Goal: Task Accomplishment & Management: Use online tool/utility

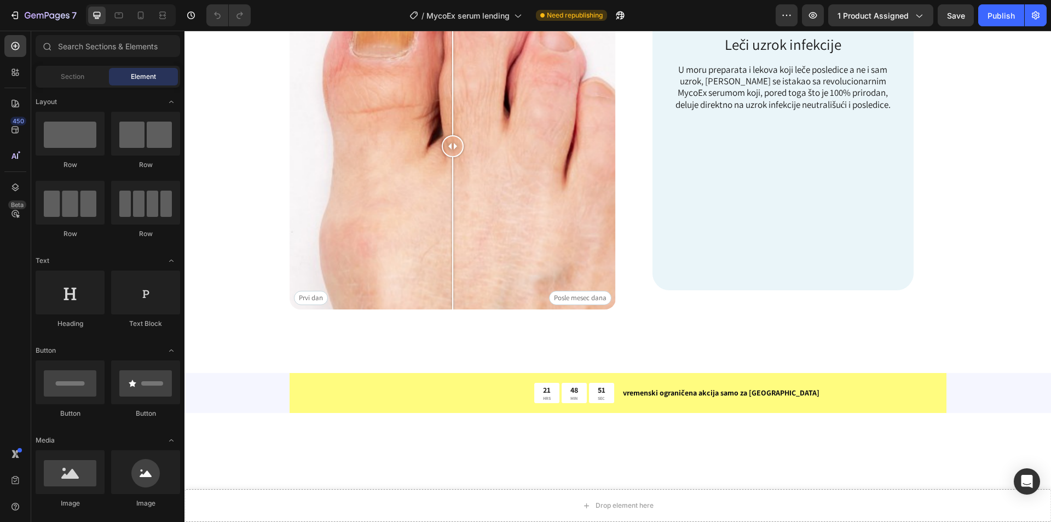
scroll to position [493, 0]
drag, startPoint x: 445, startPoint y: 264, endPoint x: 927, endPoint y: 296, distance: 483.0
click at [468, 277] on div at bounding box center [474, 145] width 22 height 326
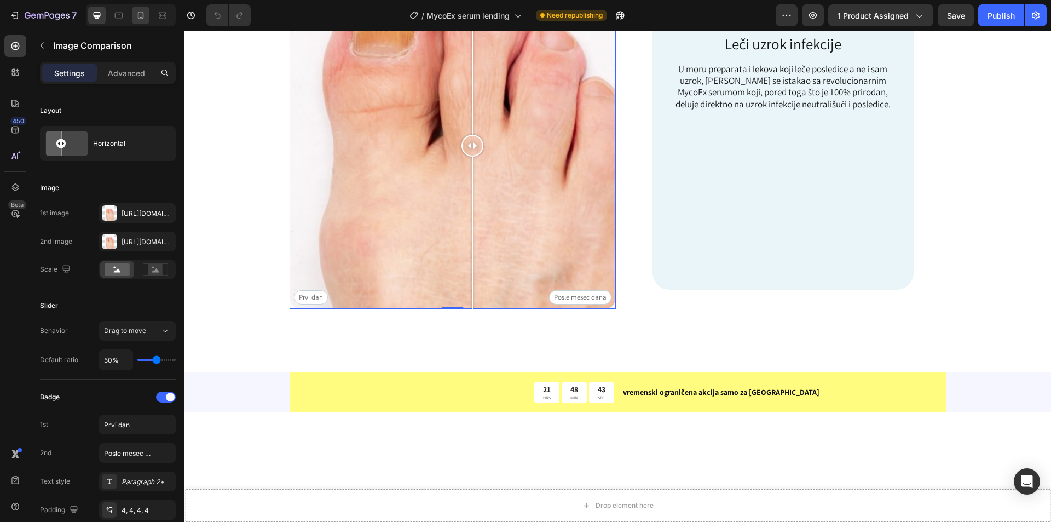
click at [140, 9] on div at bounding box center [141, 16] width 18 height 18
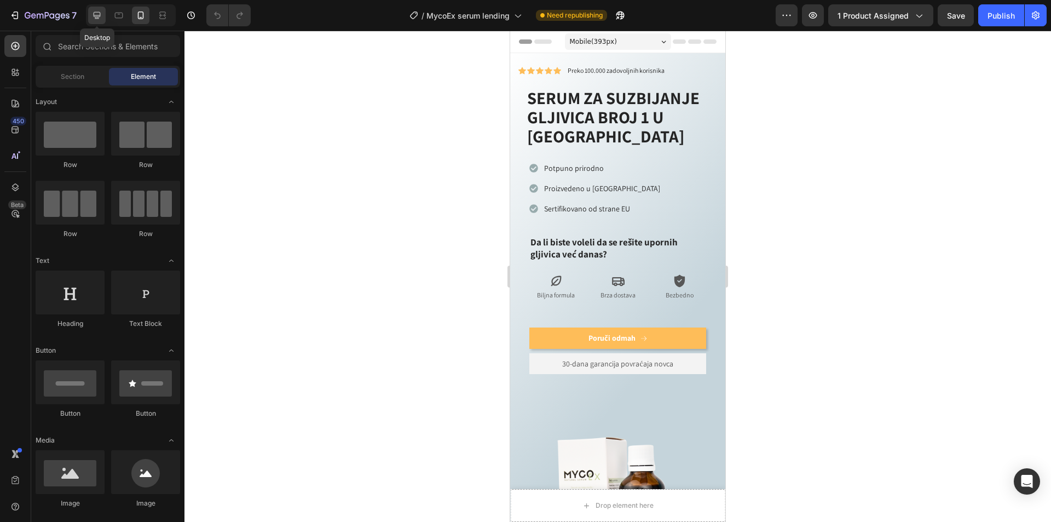
click at [92, 16] on div at bounding box center [97, 16] width 18 height 18
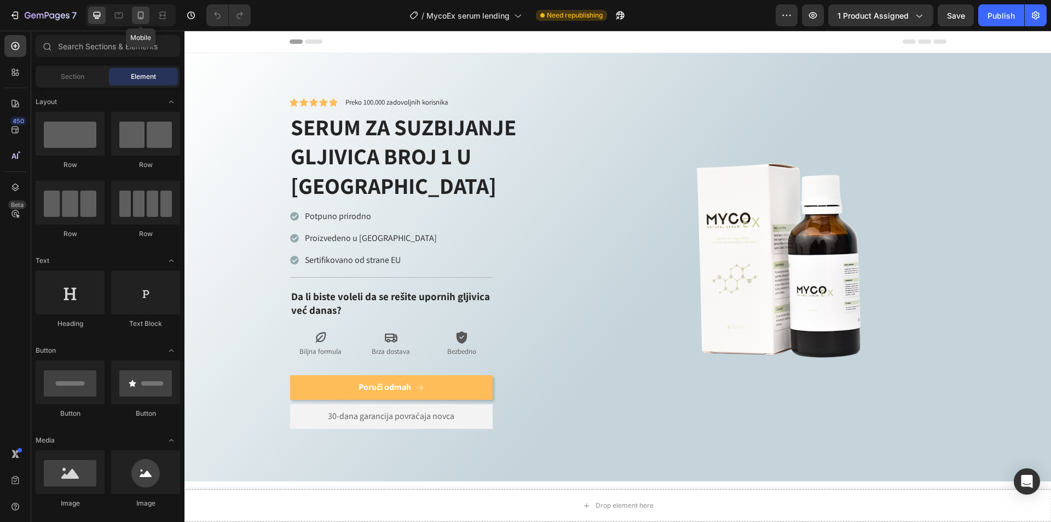
click at [136, 22] on div at bounding box center [141, 16] width 18 height 18
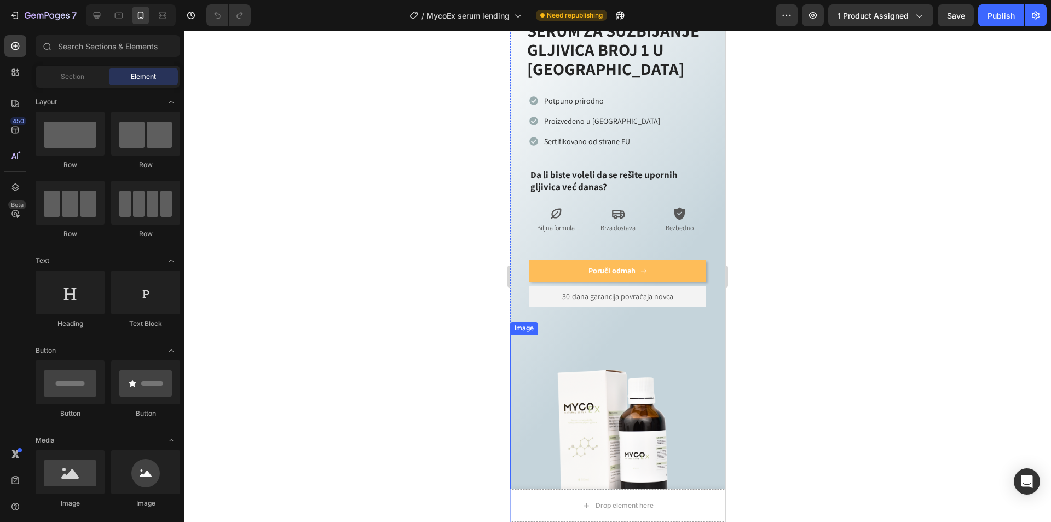
scroll to position [55, 0]
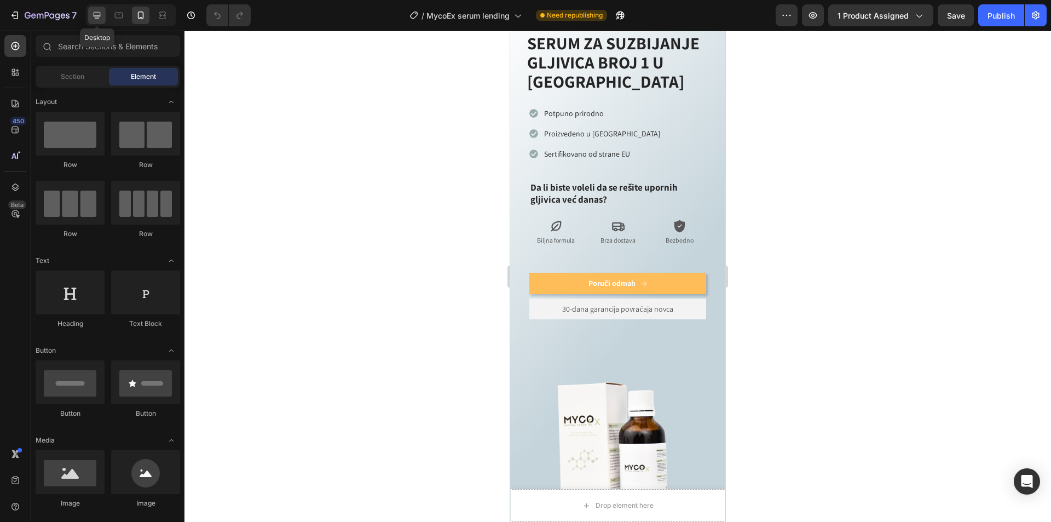
click at [96, 20] on icon at bounding box center [96, 15] width 11 height 11
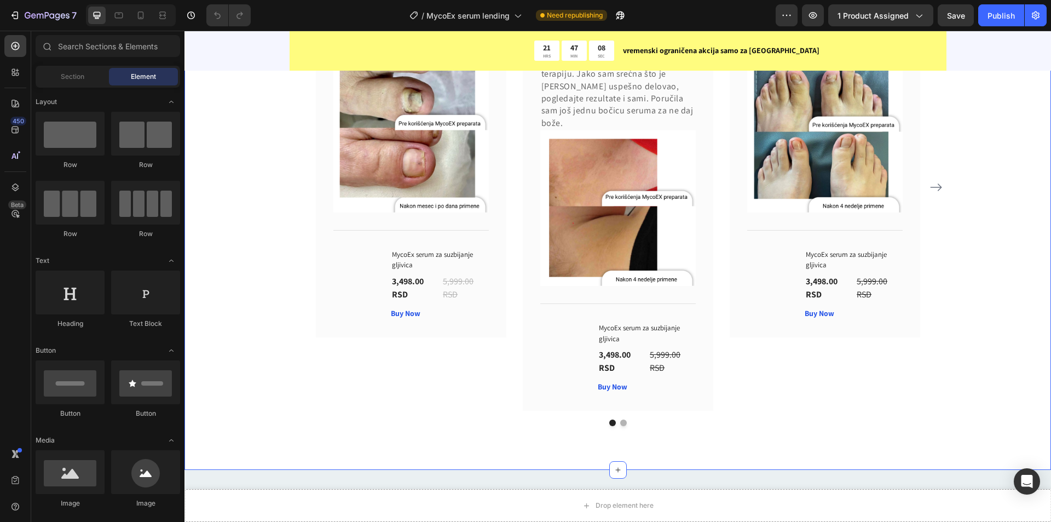
scroll to position [2464, 0]
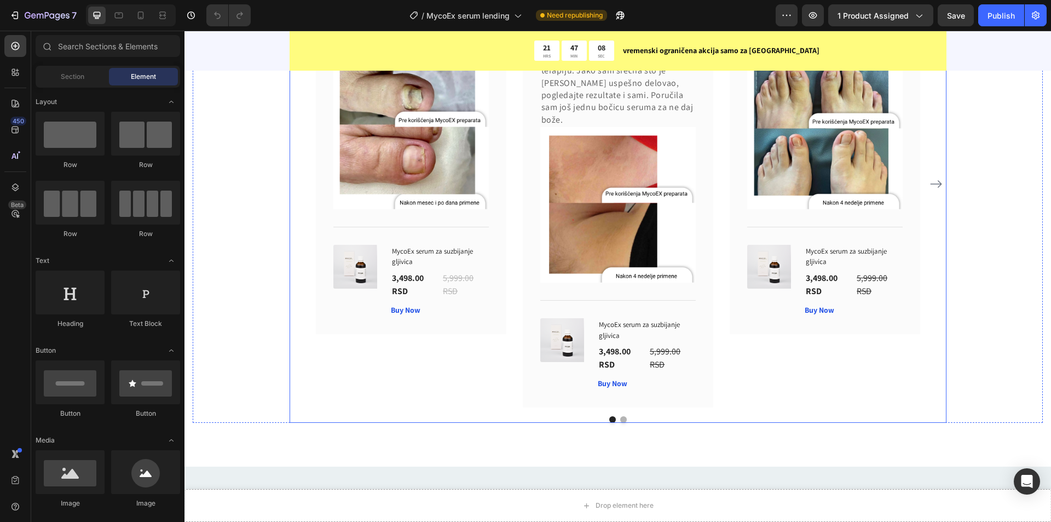
click at [936, 191] on icon "Carousel Next Arrow" at bounding box center [936, 183] width 13 height 13
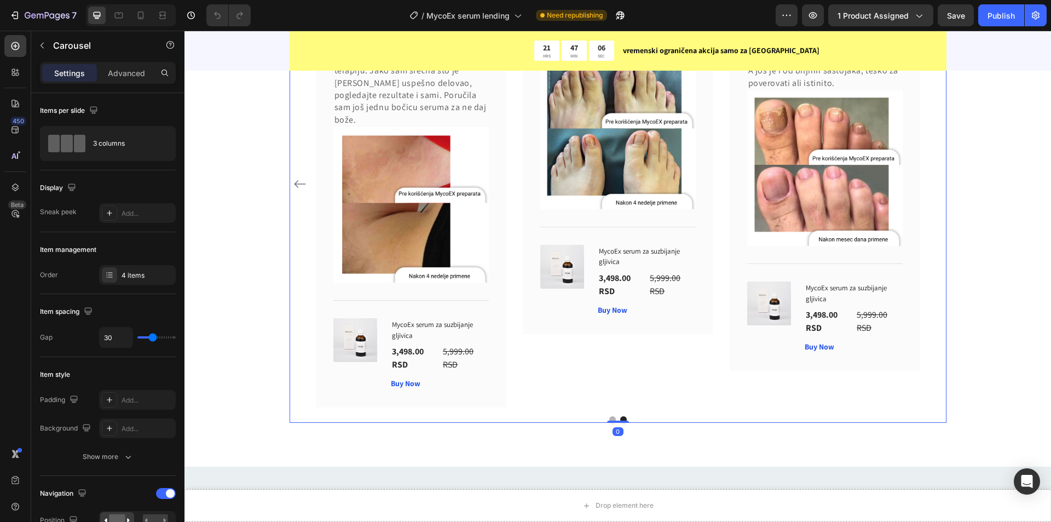
click at [935, 317] on div "Goran Pešić Text block Icon Icon Icon Icon Icon Row Row Malo skuplji preparat a…" at bounding box center [618, 184] width 657 height 447
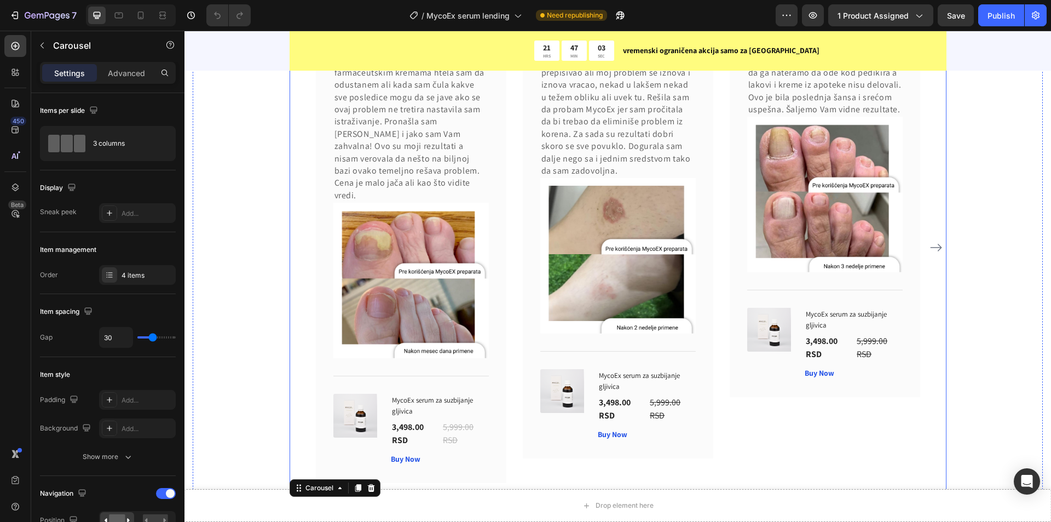
scroll to position [2081, 0]
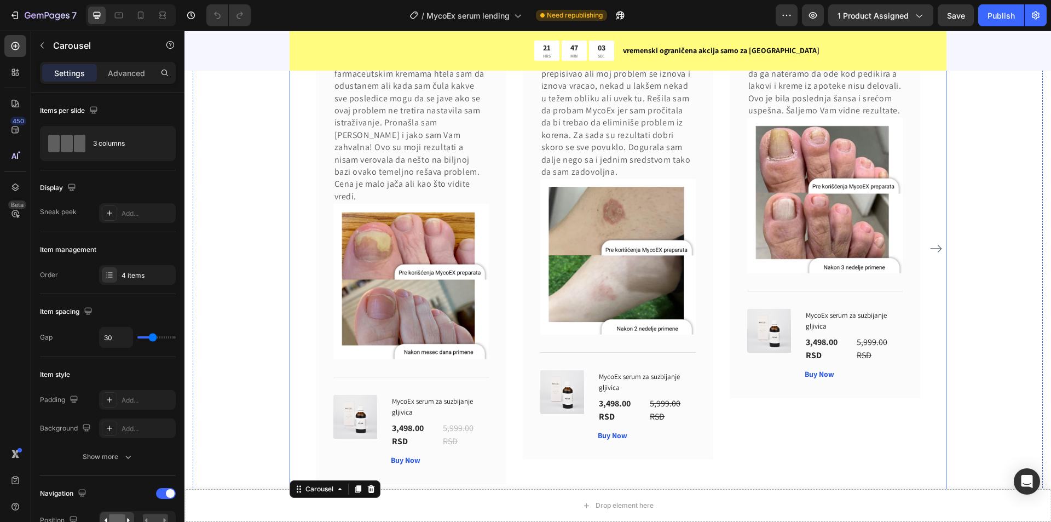
click at [930, 242] on icon "Carousel Next Arrow" at bounding box center [936, 248] width 13 height 13
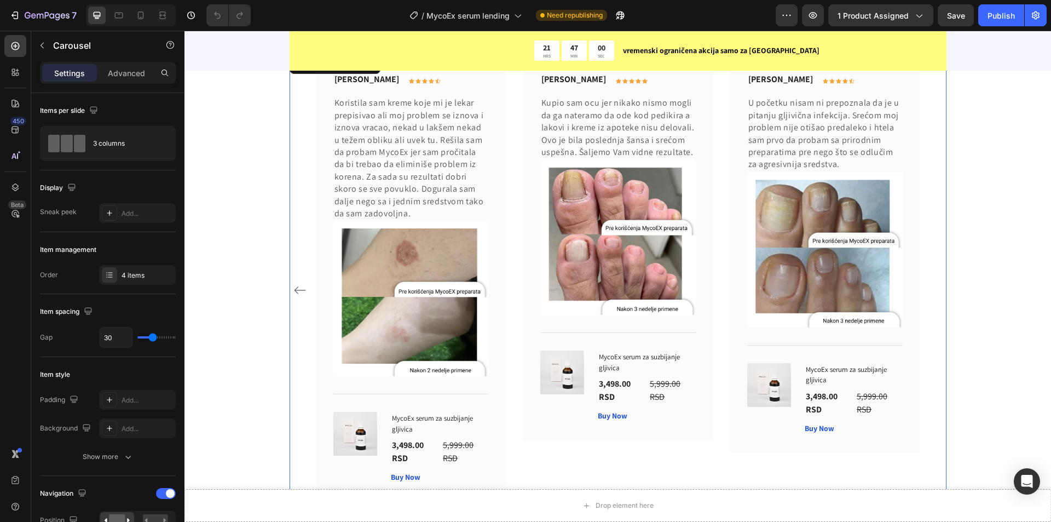
scroll to position [1981, 0]
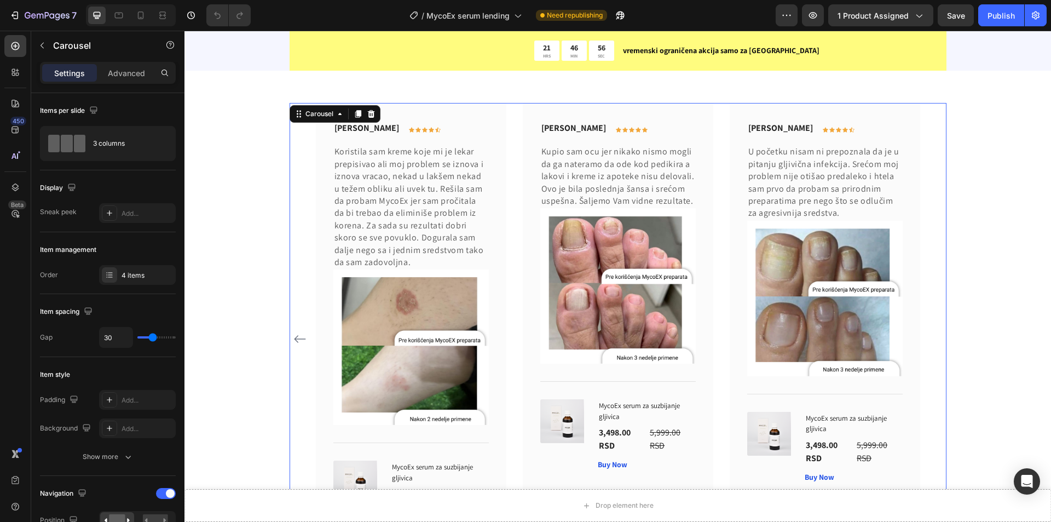
click at [294, 346] on icon "Carousel Back Arrow" at bounding box center [300, 338] width 13 height 13
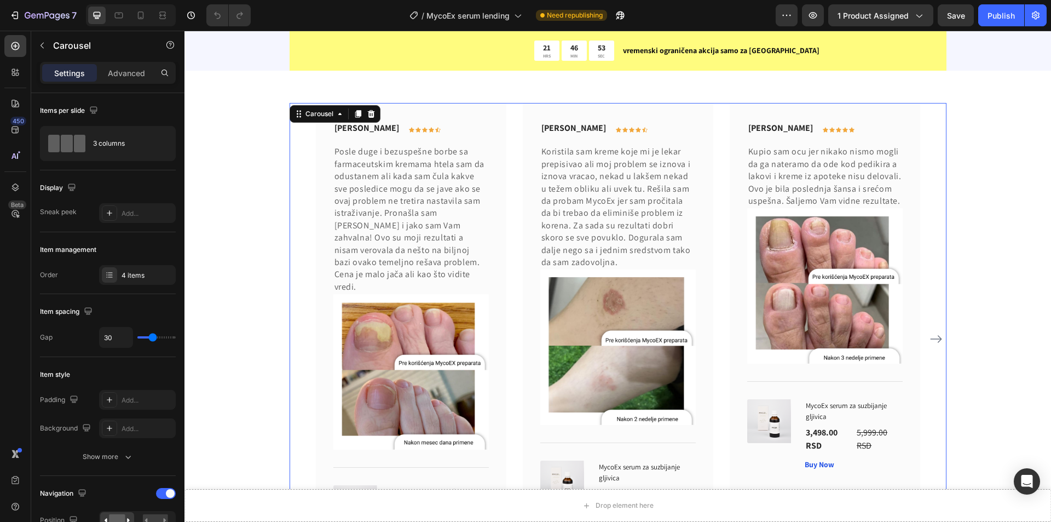
click at [933, 342] on icon "Carousel Next Arrow" at bounding box center [936, 338] width 13 height 13
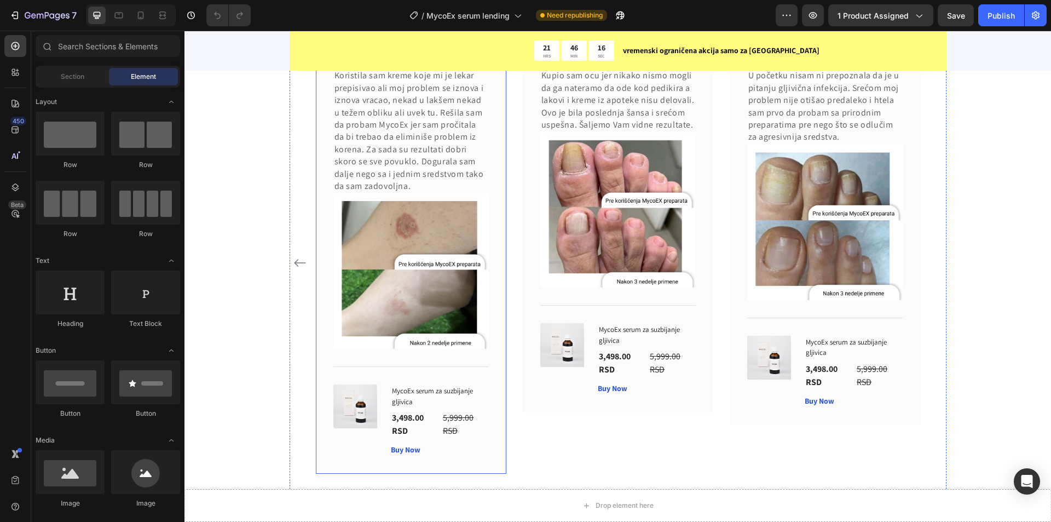
scroll to position [1848, 0]
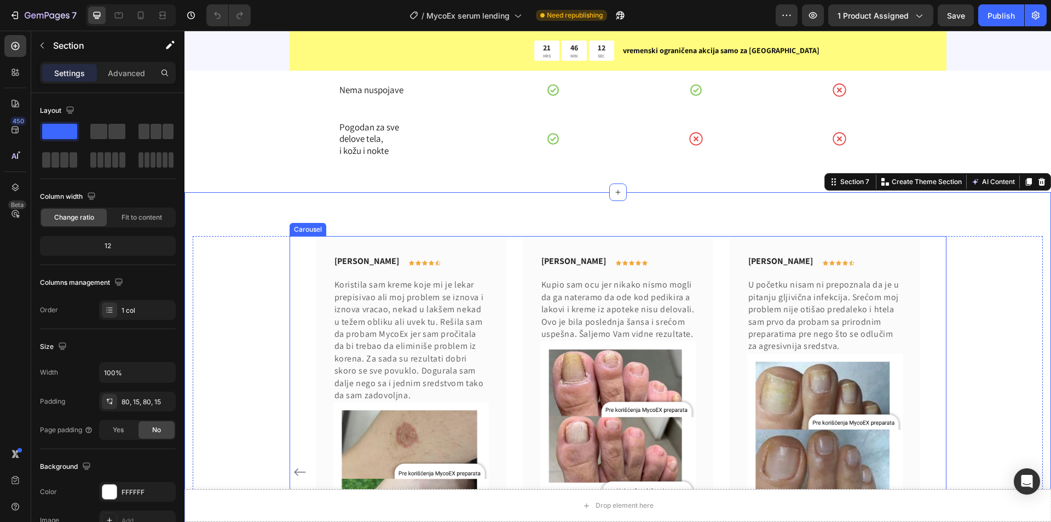
click at [302, 366] on div "[PERSON_NAME] Text block Icon Icon Icon Icon Icon Row Row Posle duge i bezuspeš…" at bounding box center [618, 472] width 657 height 472
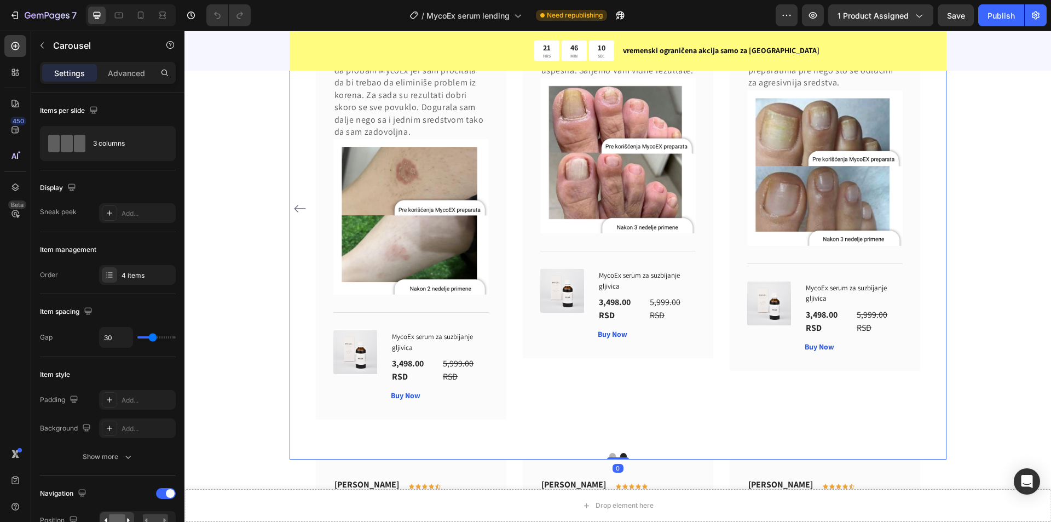
scroll to position [1903, 0]
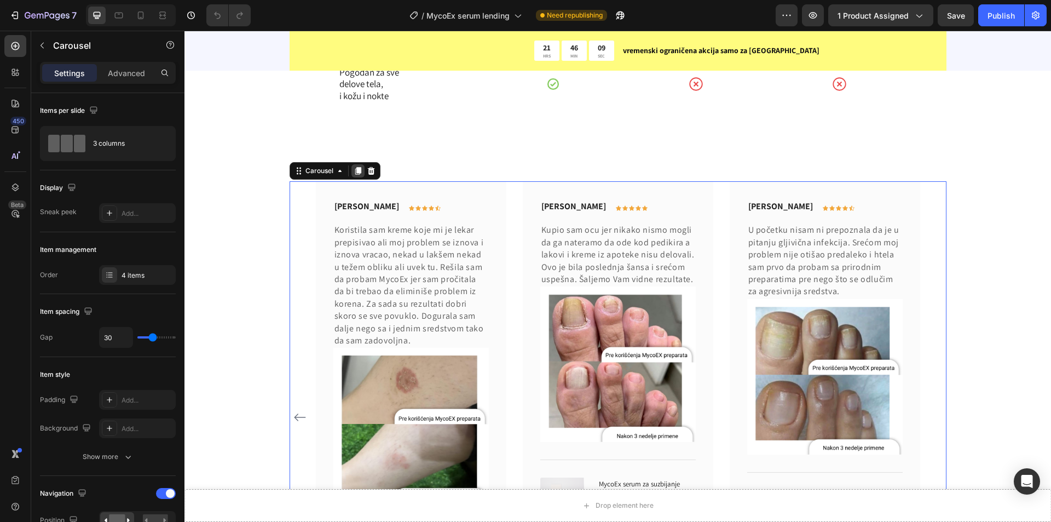
click at [355, 175] on icon at bounding box center [358, 172] width 6 height 8
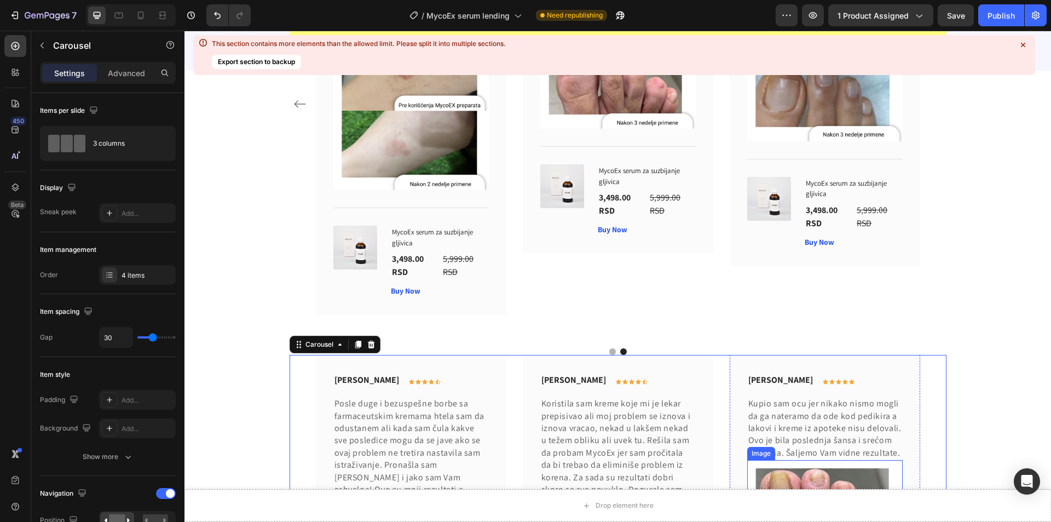
scroll to position [2280, 0]
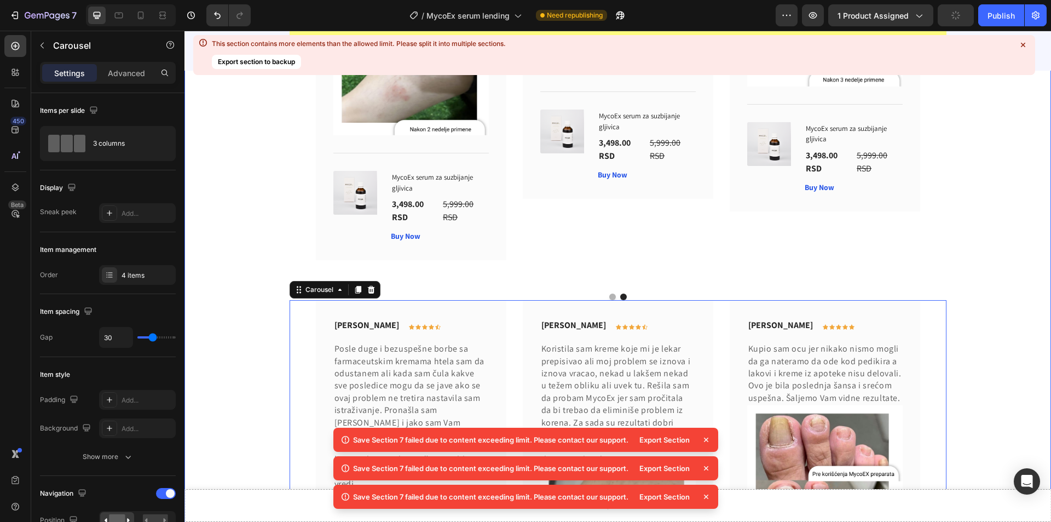
click at [247, 240] on div "[PERSON_NAME] Text block Icon Icon Icon Icon Icon Row Row Posle duge i bezuspeš…" at bounding box center [618, 531] width 850 height 1436
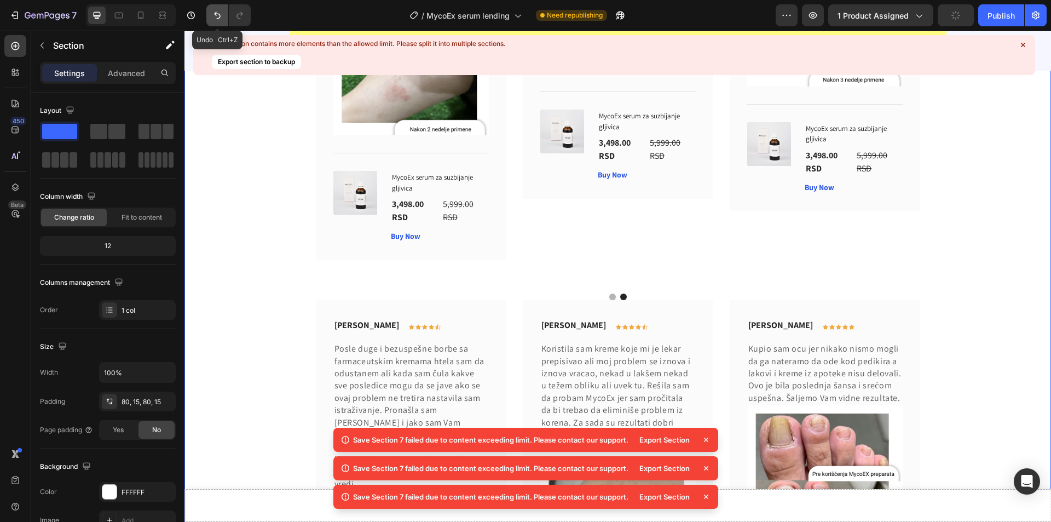
click at [222, 12] on icon "Undo/Redo" at bounding box center [217, 15] width 11 height 11
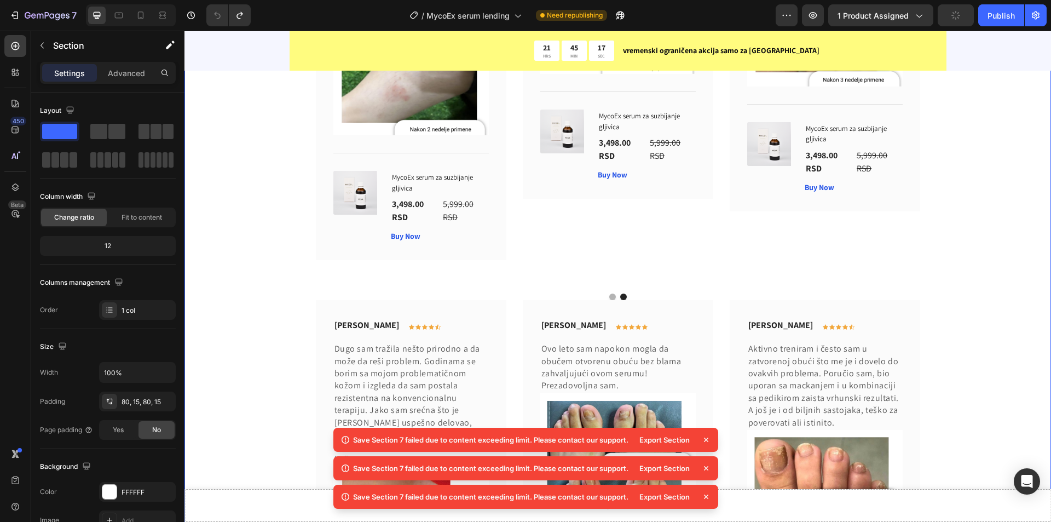
click at [708, 442] on icon at bounding box center [706, 439] width 11 height 11
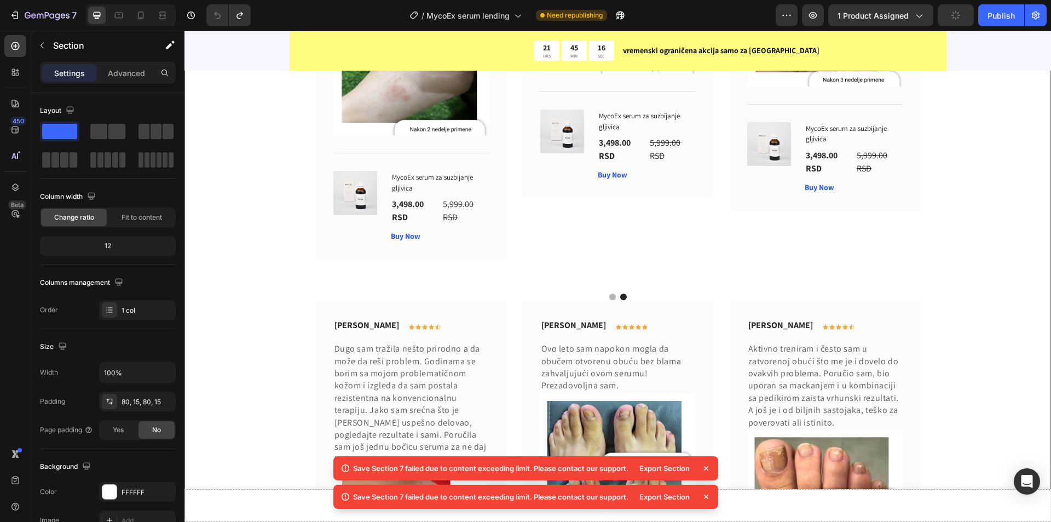
click at [708, 467] on icon at bounding box center [706, 468] width 11 height 11
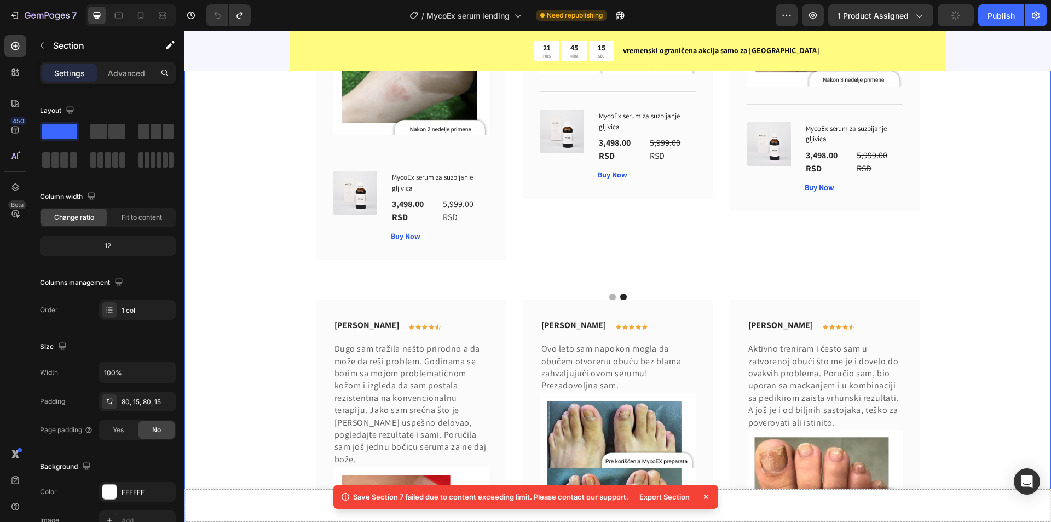
click at [706, 493] on icon at bounding box center [706, 496] width 11 height 11
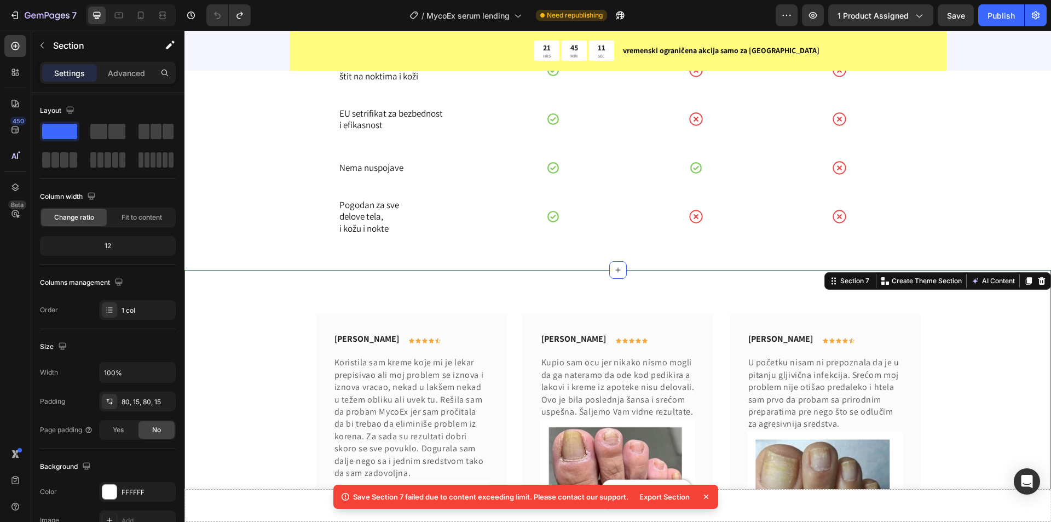
scroll to position [1797, 0]
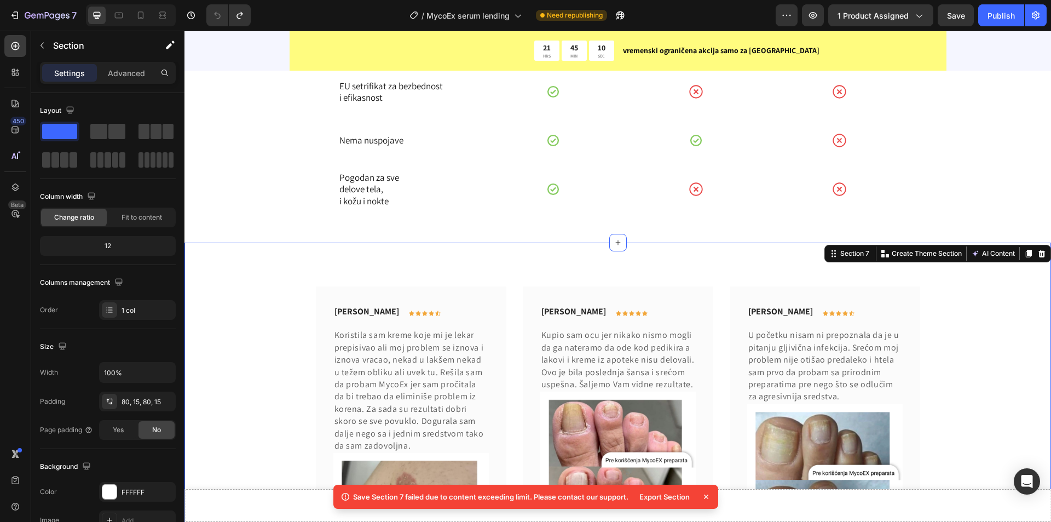
click at [708, 493] on icon at bounding box center [706, 496] width 11 height 11
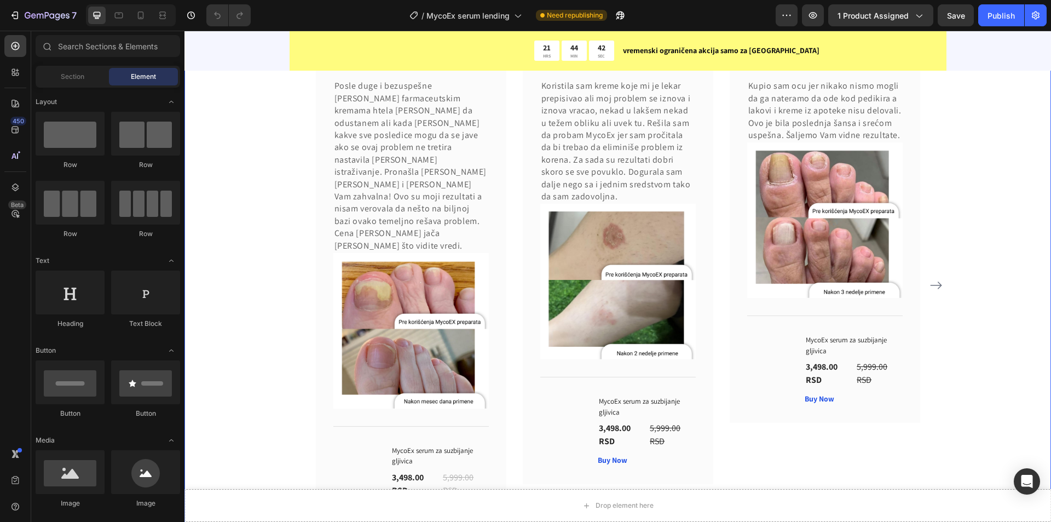
scroll to position [1972, 0]
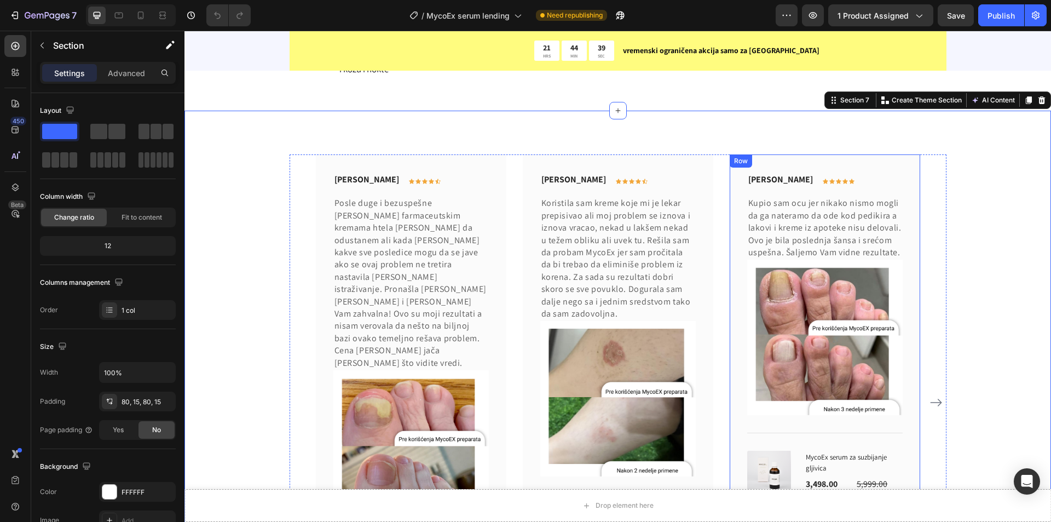
scroll to position [1917, 0]
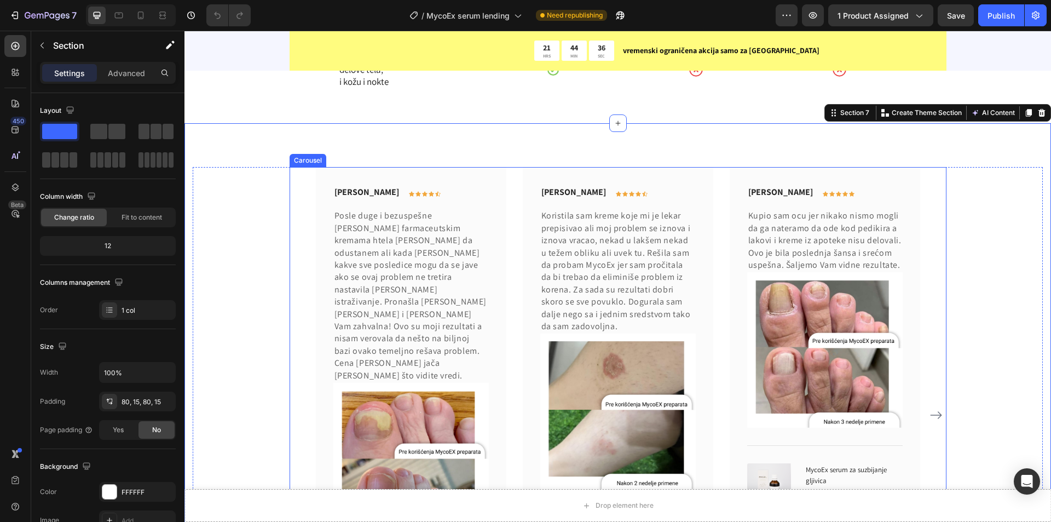
click at [296, 193] on div "[PERSON_NAME] Text block Icon Icon Icon Icon Icon Row Row Posle duge i bezuspeš…" at bounding box center [618, 415] width 657 height 496
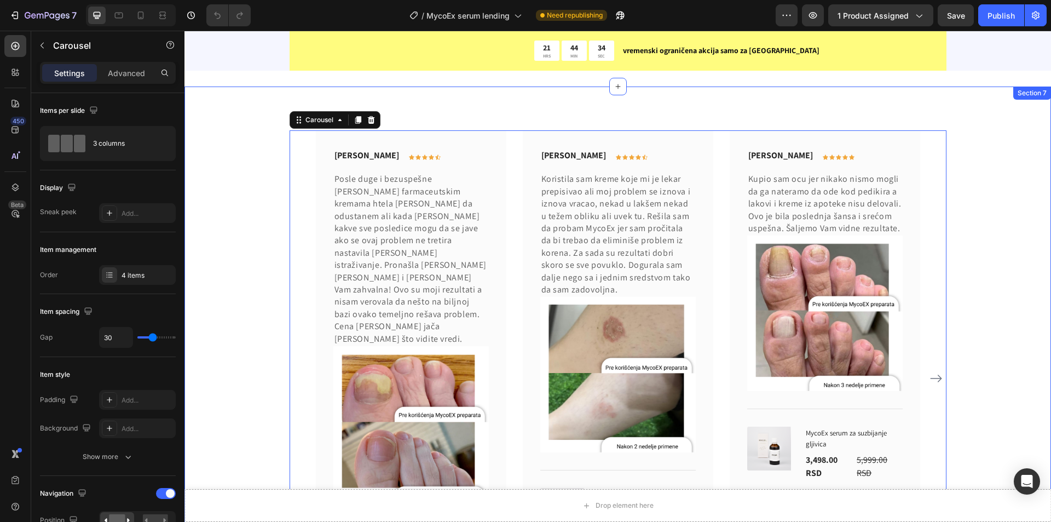
scroll to position [1698, 0]
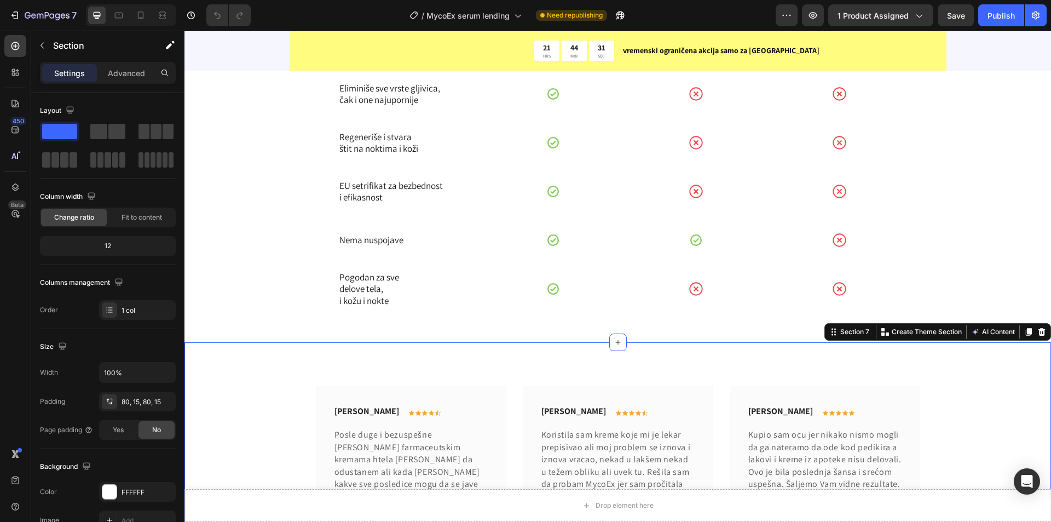
click at [1025, 336] on icon at bounding box center [1029, 331] width 9 height 9
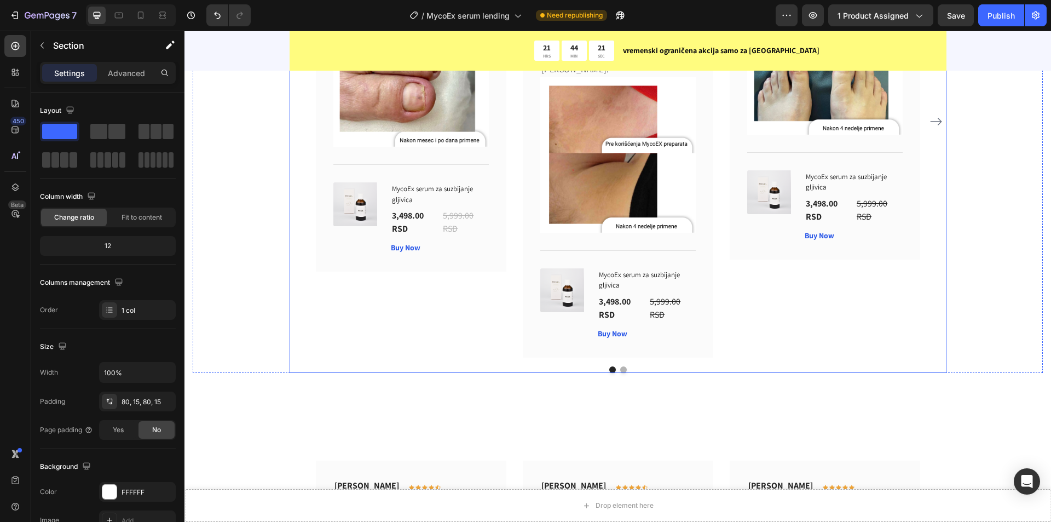
scroll to position [2774, 0]
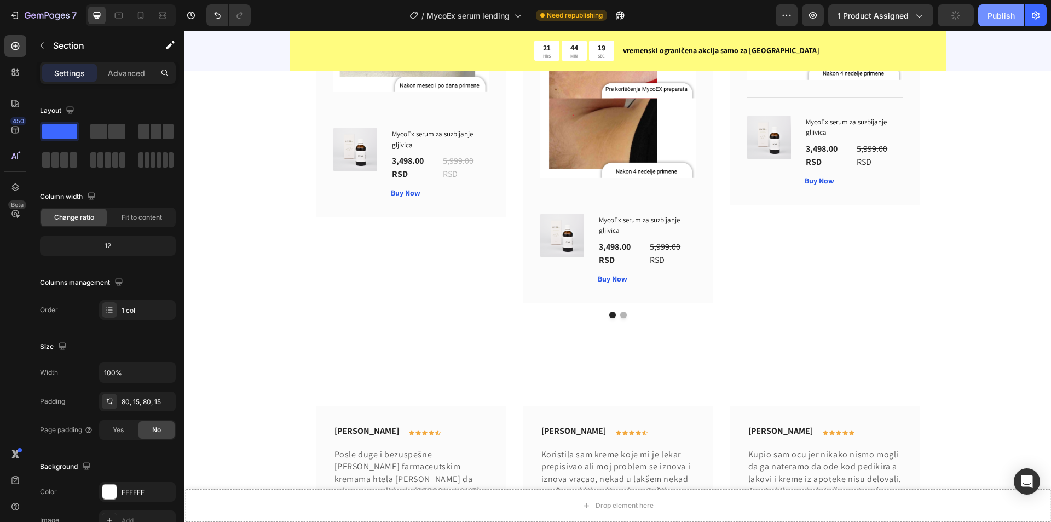
click at [1003, 16] on div "Publish" at bounding box center [1001, 16] width 27 height 12
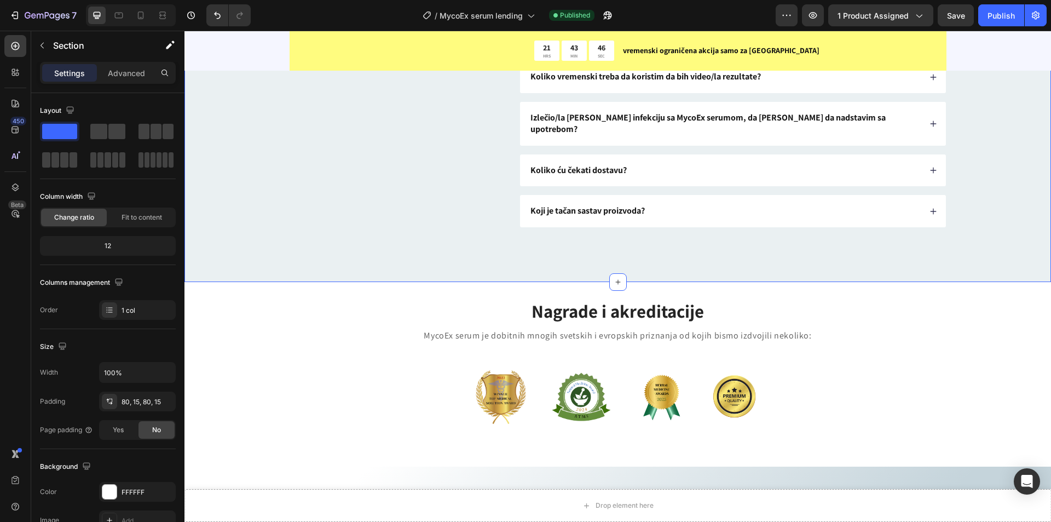
scroll to position [3998, 0]
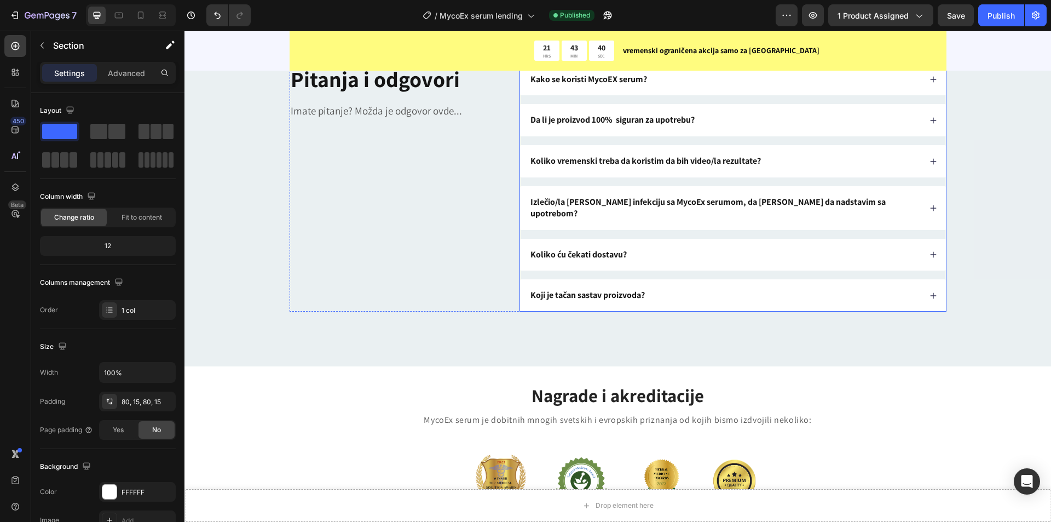
click at [847, 288] on div "Koji je tačan sastav proizvoda?" at bounding box center [725, 295] width 392 height 15
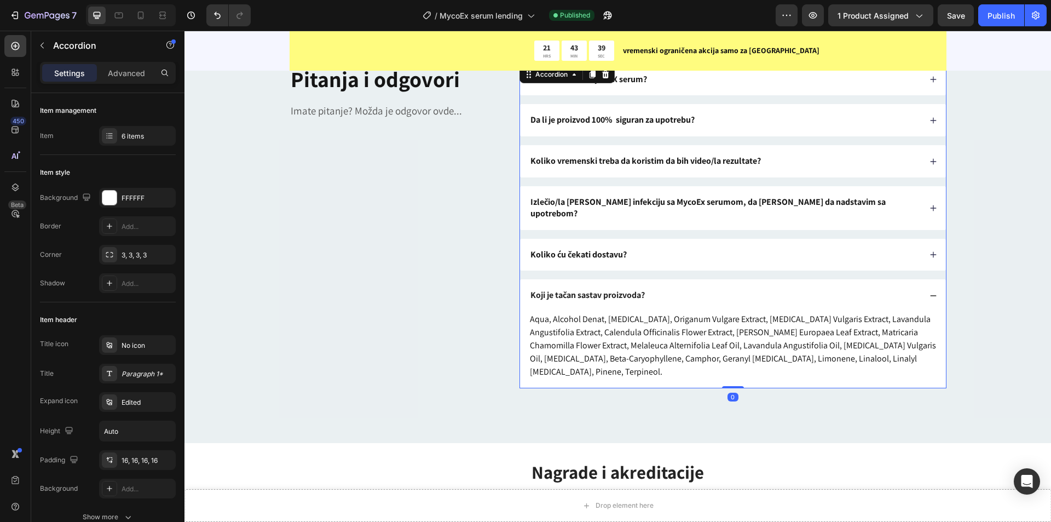
click at [847, 288] on div "Koji je tačan sastav proizvoda?" at bounding box center [725, 295] width 392 height 15
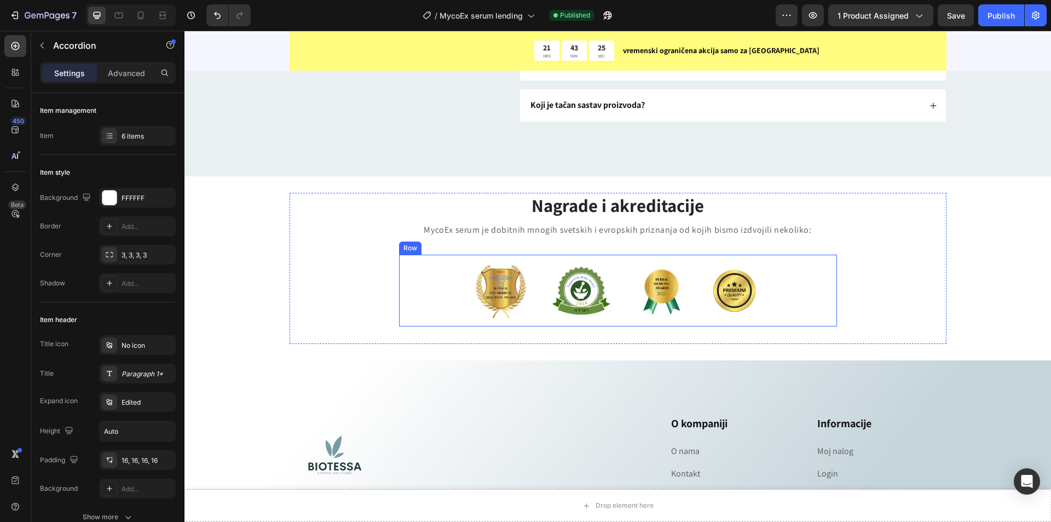
scroll to position [4232, 0]
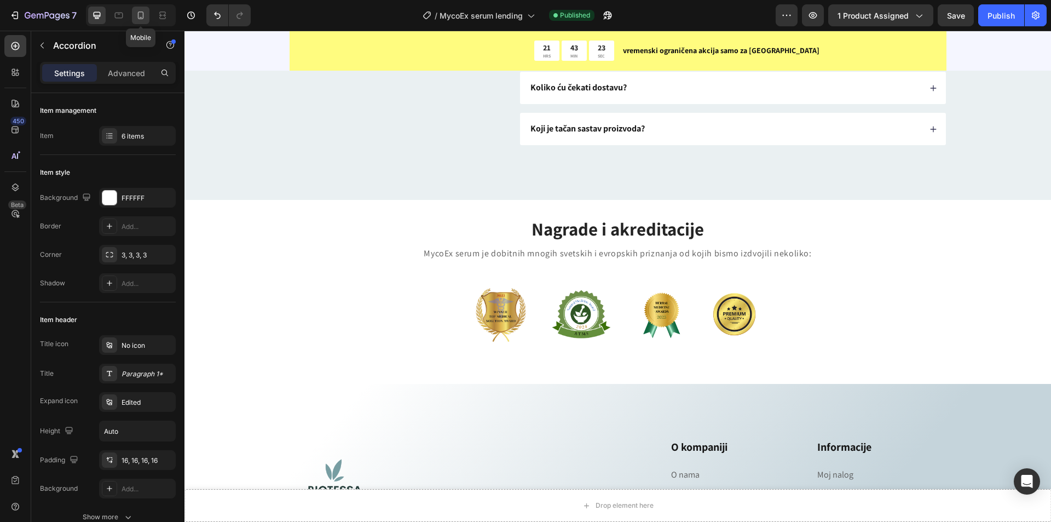
click at [139, 13] on icon at bounding box center [141, 16] width 6 height 8
type input "14"
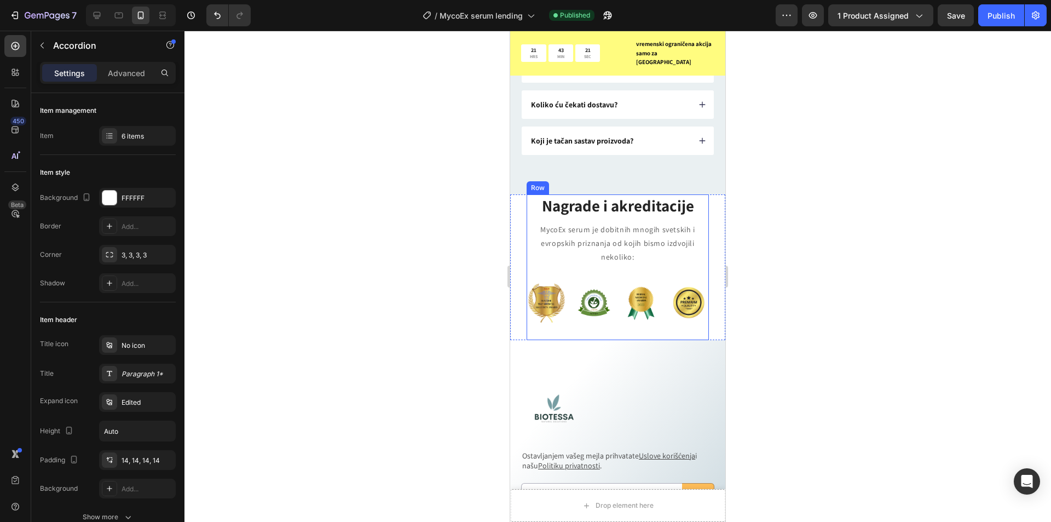
scroll to position [4033, 0]
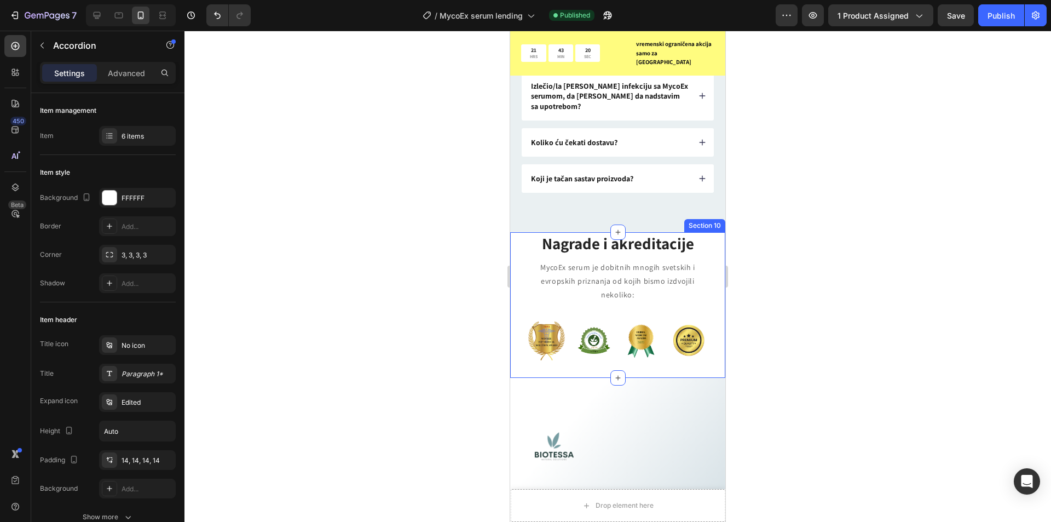
click at [521, 238] on div "Nagrade i akreditacije Heading MycoEx serum je dobitnih mnogih svetskih i evrop…" at bounding box center [617, 305] width 215 height 146
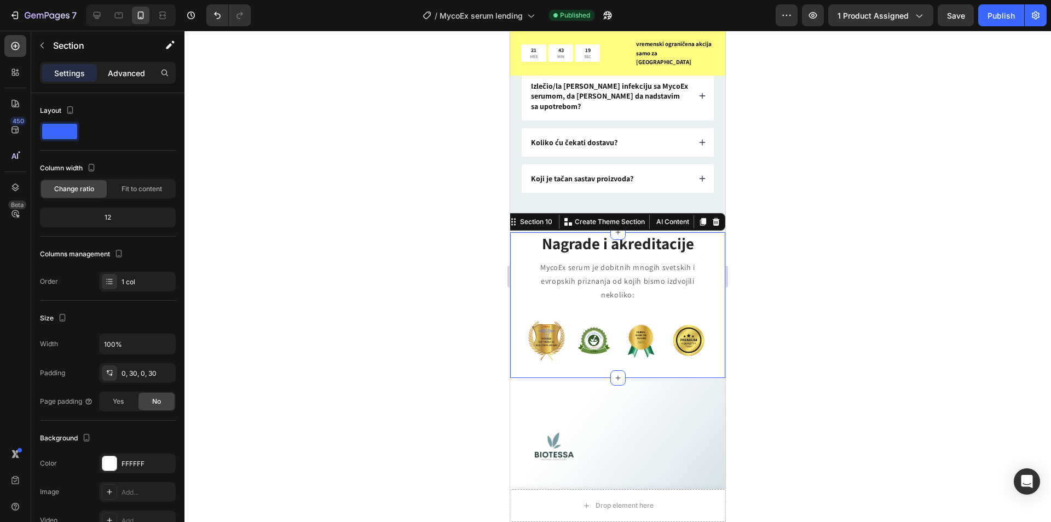
click at [123, 72] on p "Advanced" at bounding box center [126, 73] width 37 height 12
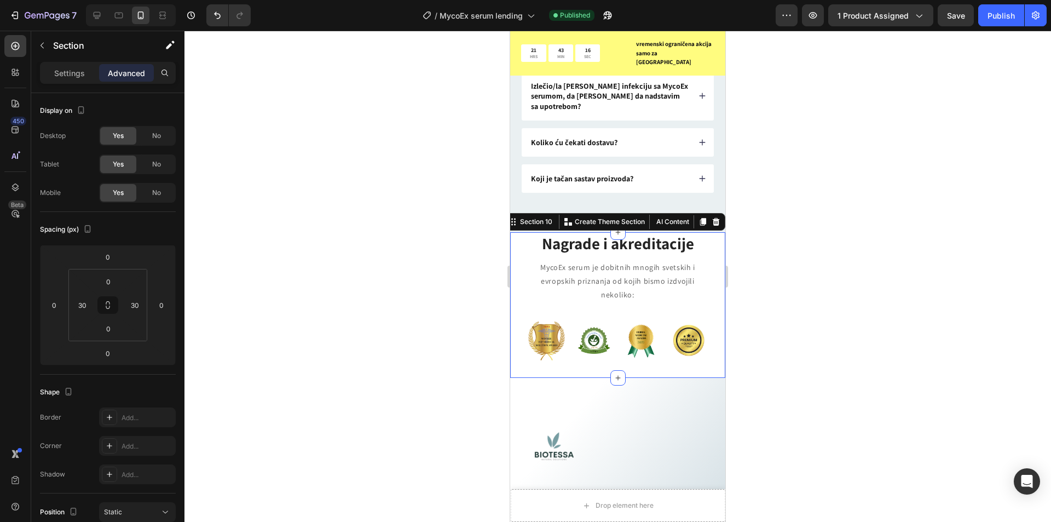
click at [299, 196] on div at bounding box center [618, 276] width 867 height 491
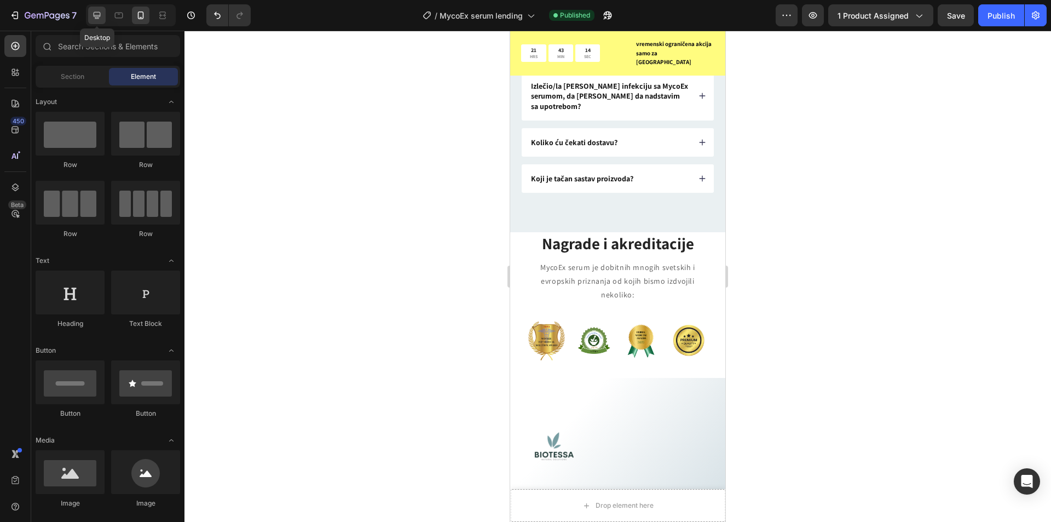
click at [99, 15] on icon at bounding box center [96, 15] width 11 height 11
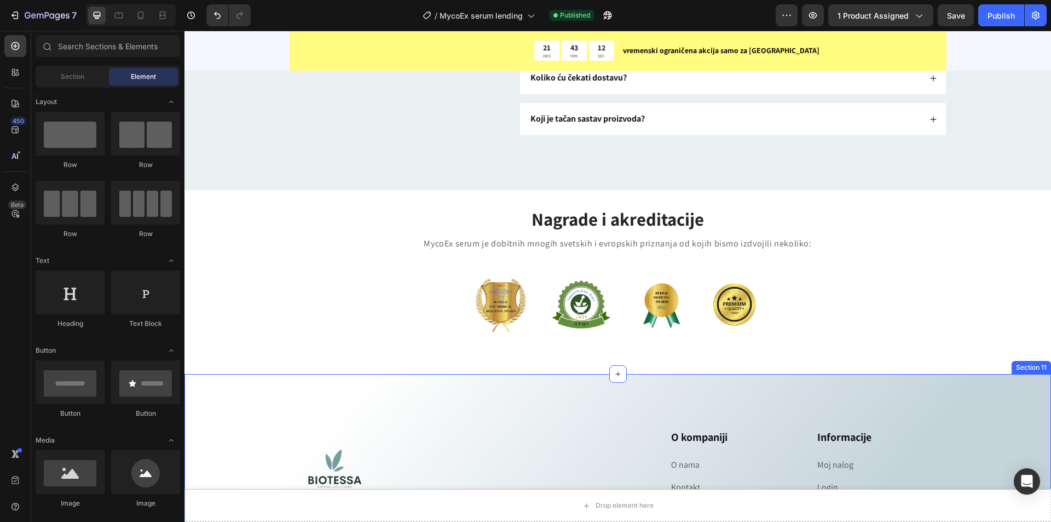
scroll to position [3923, 0]
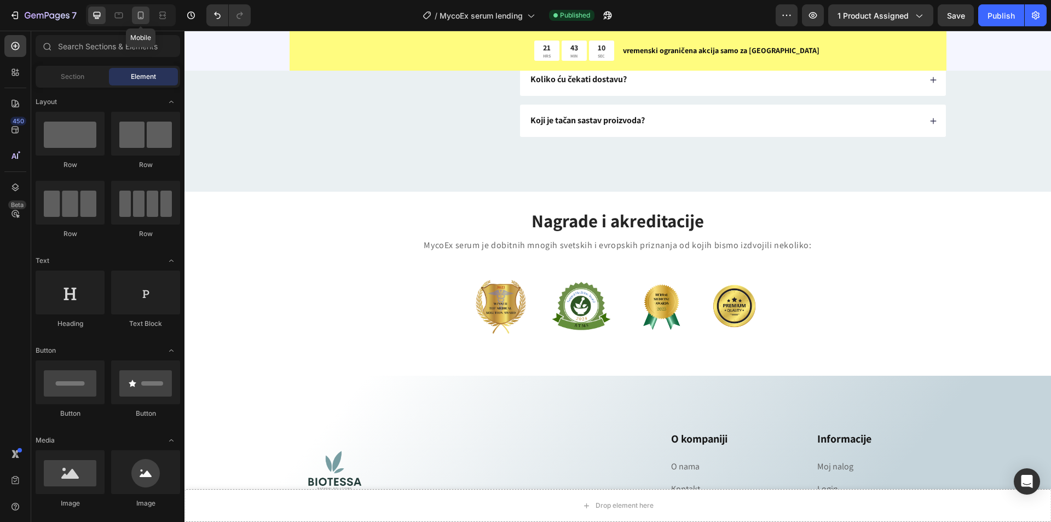
click at [143, 14] on icon at bounding box center [141, 16] width 6 height 8
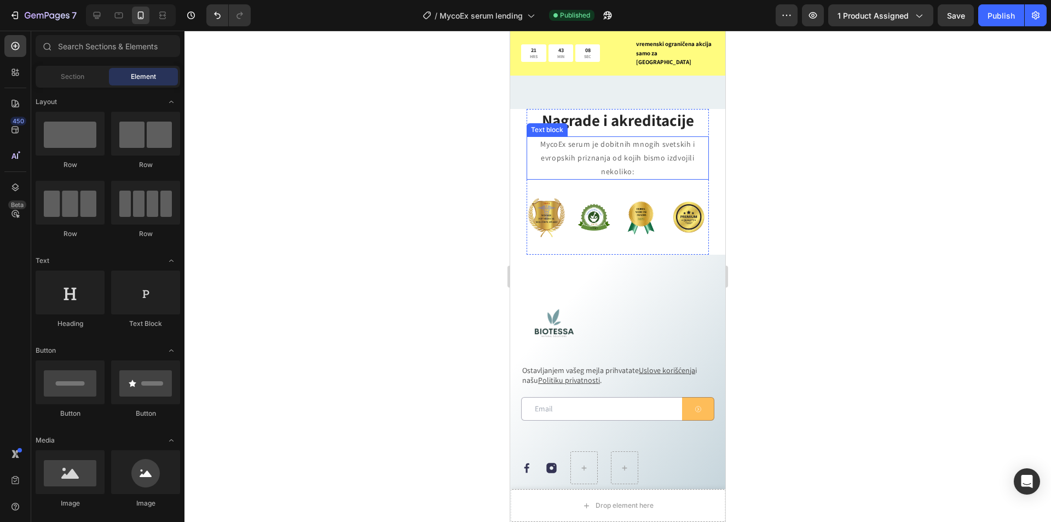
scroll to position [3779, 0]
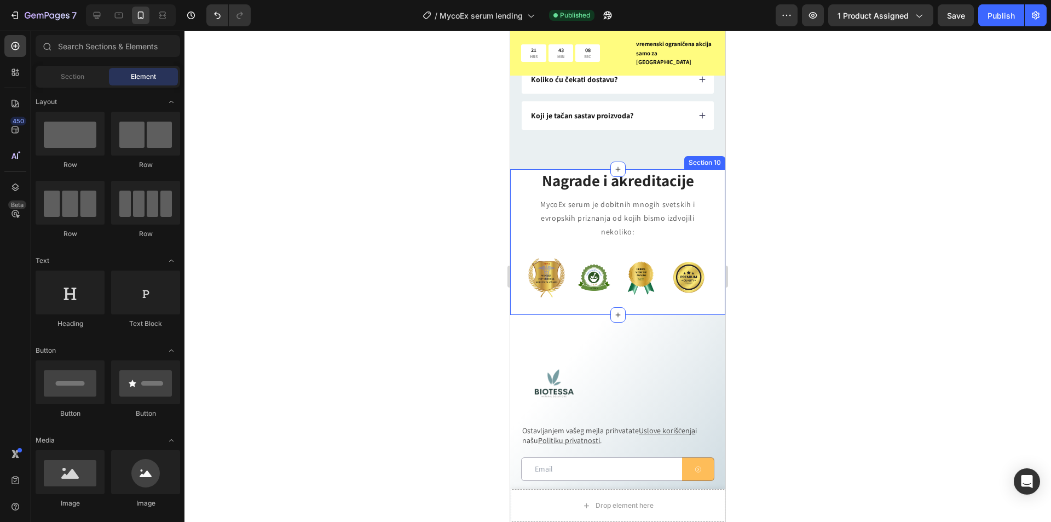
click at [520, 186] on div "Nagrade i akreditacije Heading MycoEx serum je dobitnih mnogih svetskih i evrop…" at bounding box center [617, 242] width 215 height 146
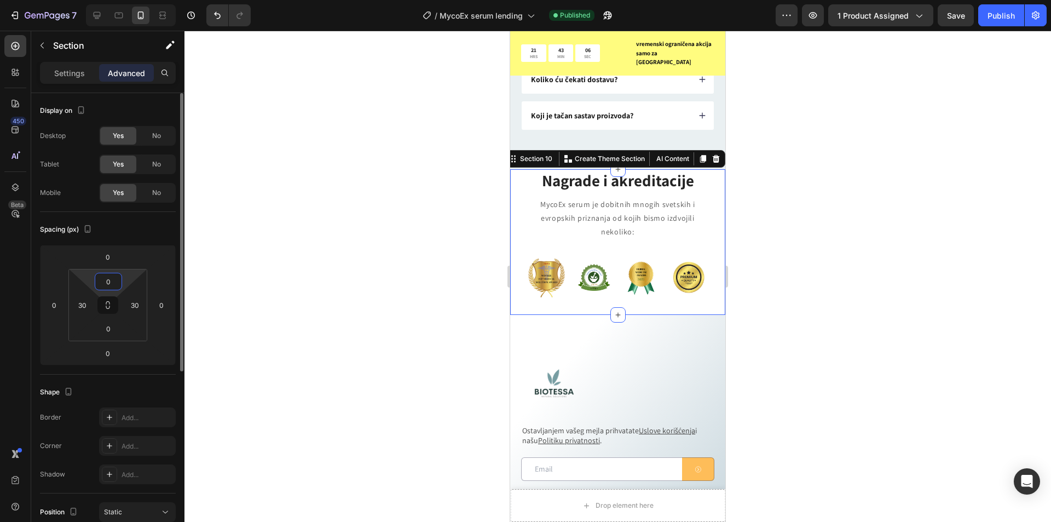
click at [107, 282] on input "0" at bounding box center [108, 281] width 22 height 16
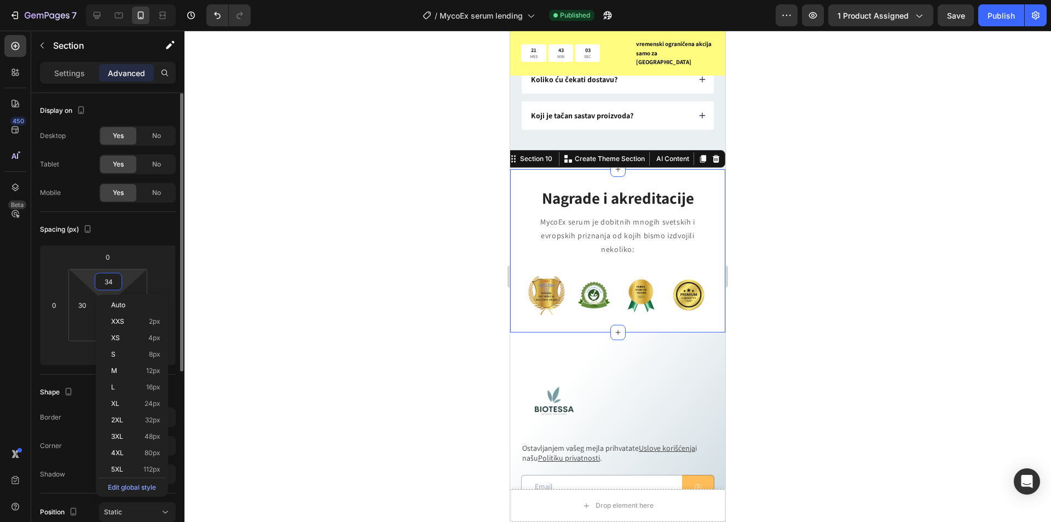
type input "35"
click at [118, 235] on div "Spacing (px)" at bounding box center [108, 230] width 136 height 18
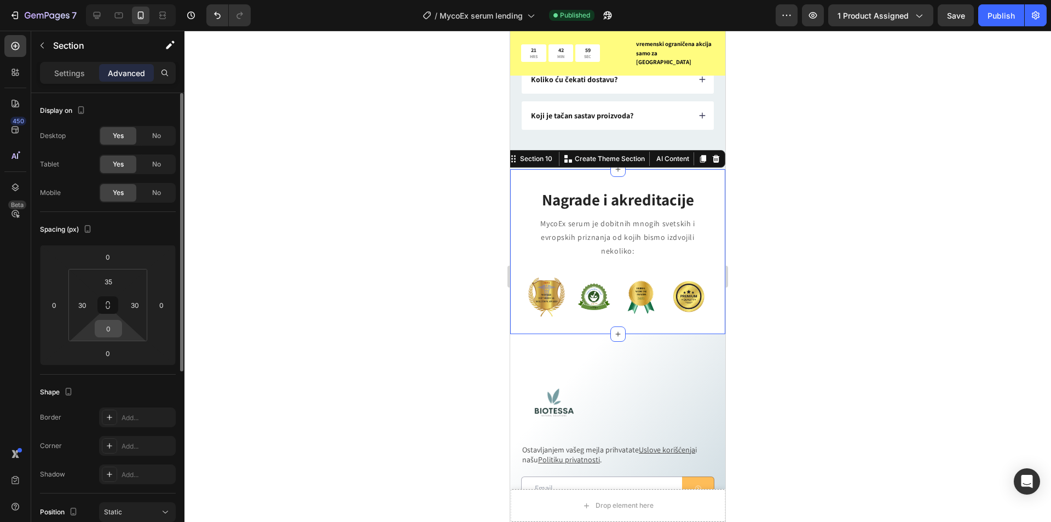
click at [105, 328] on input "0" at bounding box center [108, 328] width 22 height 16
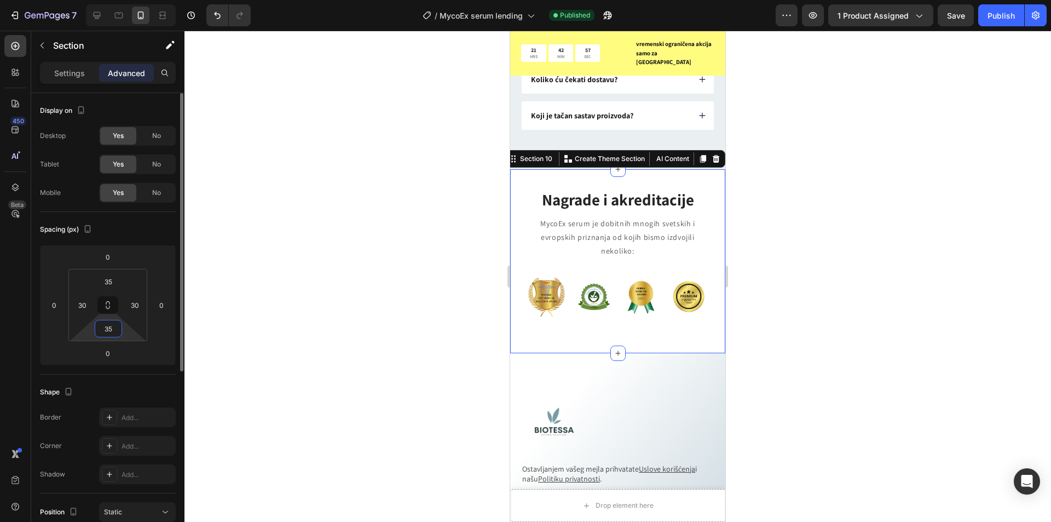
type input "35"
click at [145, 227] on div "Spacing (px)" at bounding box center [108, 230] width 136 height 18
click at [381, 208] on div at bounding box center [618, 276] width 867 height 491
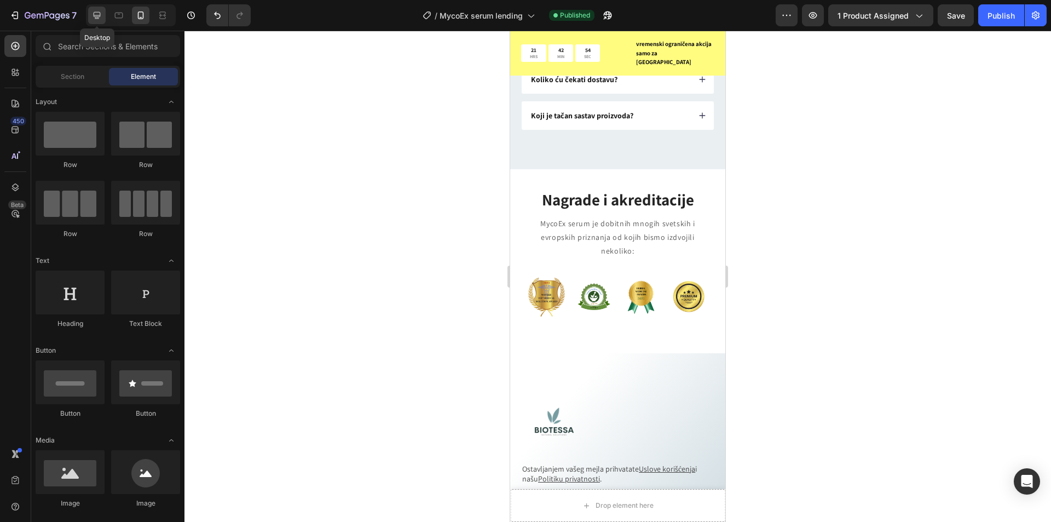
click at [95, 13] on icon at bounding box center [96, 15] width 11 height 11
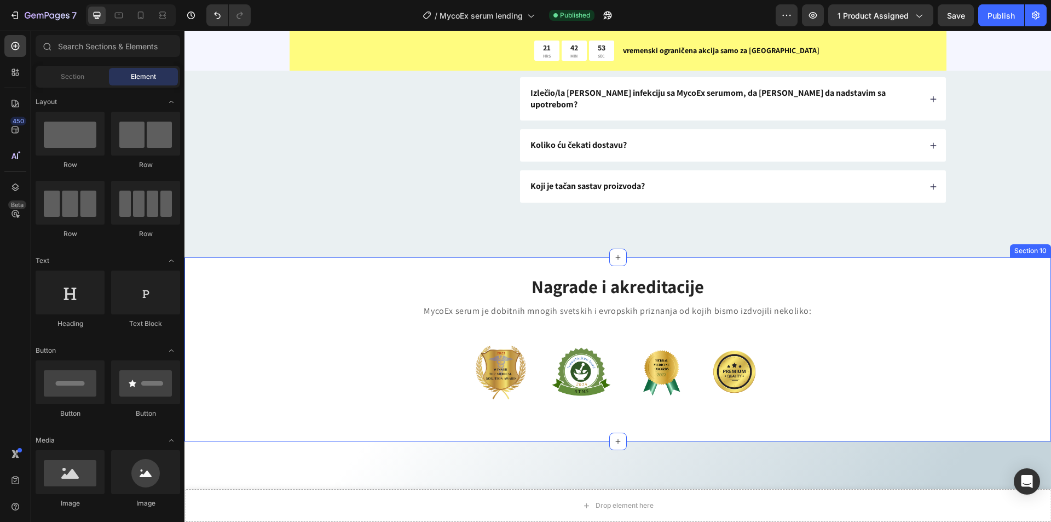
scroll to position [3943, 0]
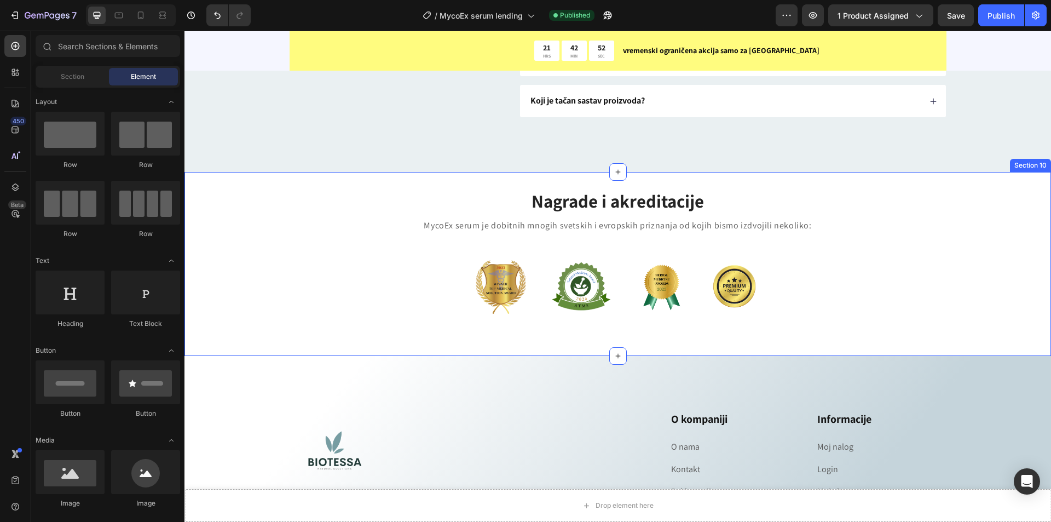
click at [263, 259] on div "Nagrade i akreditacije Heading MycoEx serum je dobitnih mnogih svetskih i evrop…" at bounding box center [618, 263] width 850 height 151
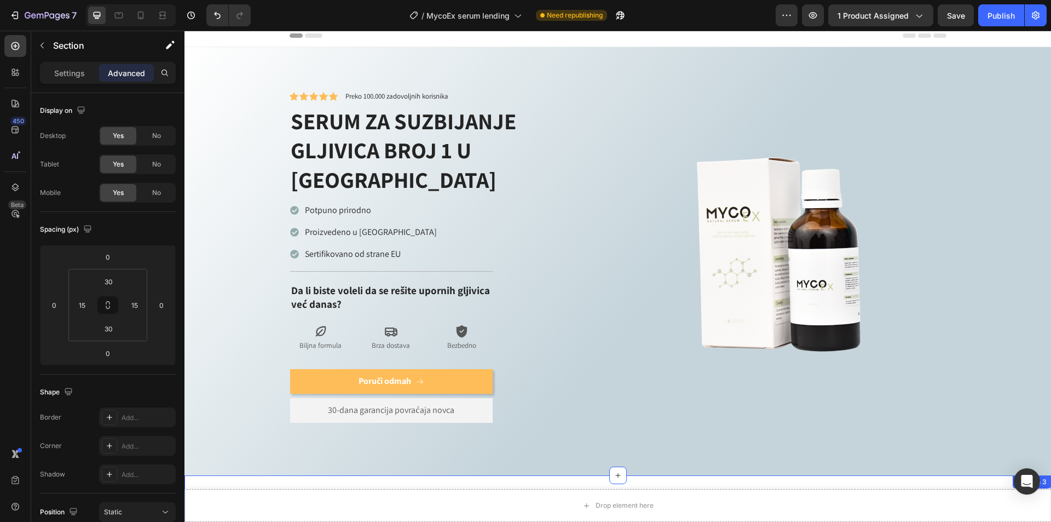
scroll to position [0, 0]
